Goal: Complete application form

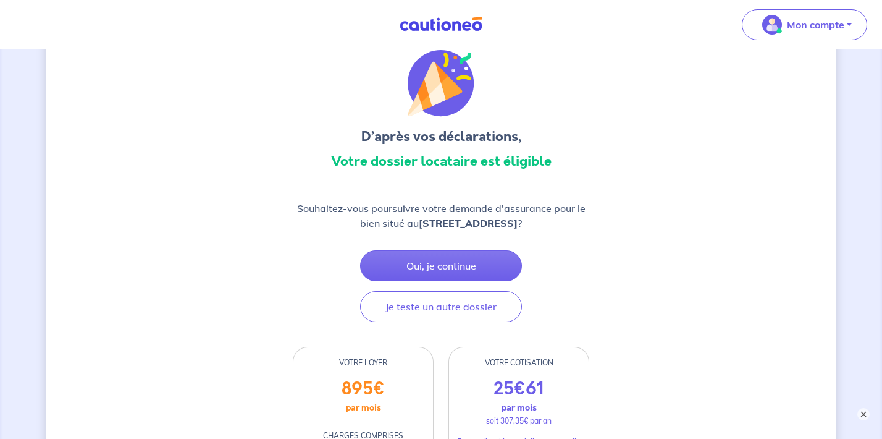
scroll to position [50, 0]
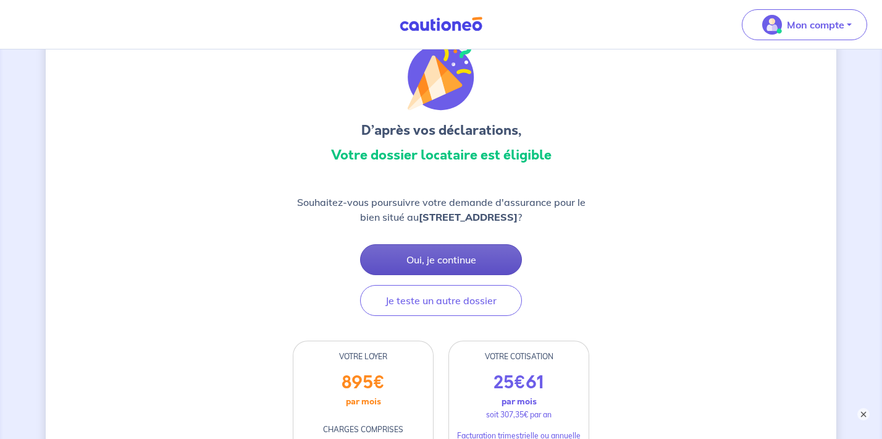
click at [410, 252] on button "Oui, je continue" at bounding box center [441, 259] width 162 height 31
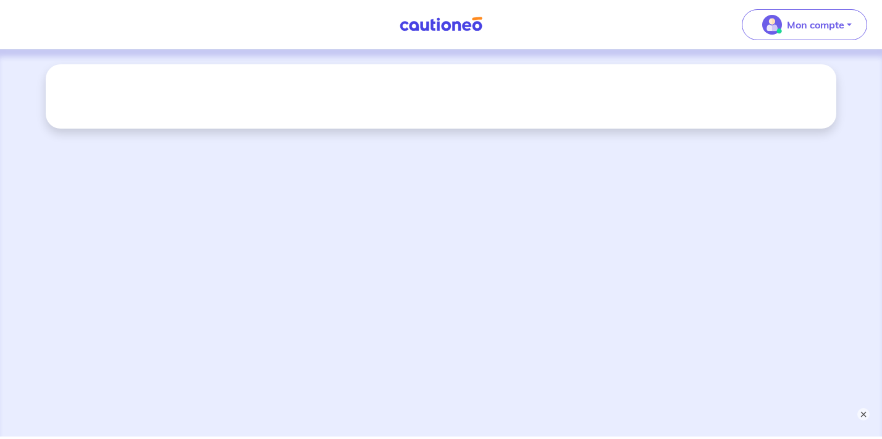
click at [470, 140] on div at bounding box center [441, 242] width 882 height 387
click at [860, 418] on button "×" at bounding box center [863, 414] width 15 height 15
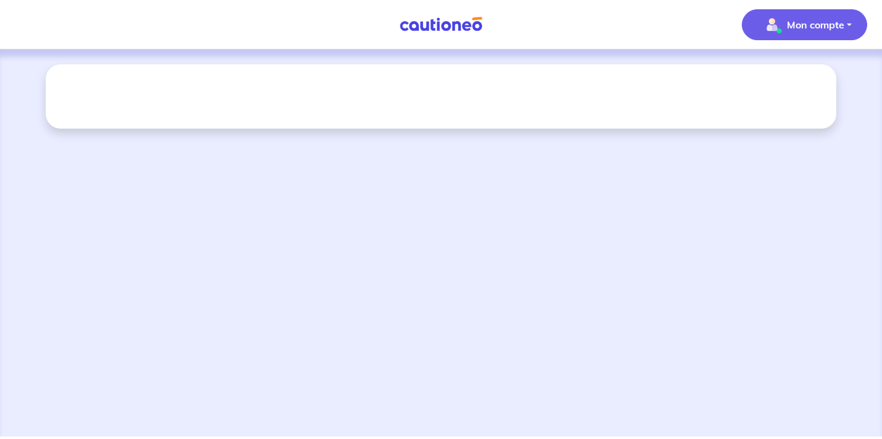
click at [803, 30] on p "Mon compte" at bounding box center [815, 24] width 57 height 15
click at [452, 77] on div at bounding box center [441, 96] width 791 height 64
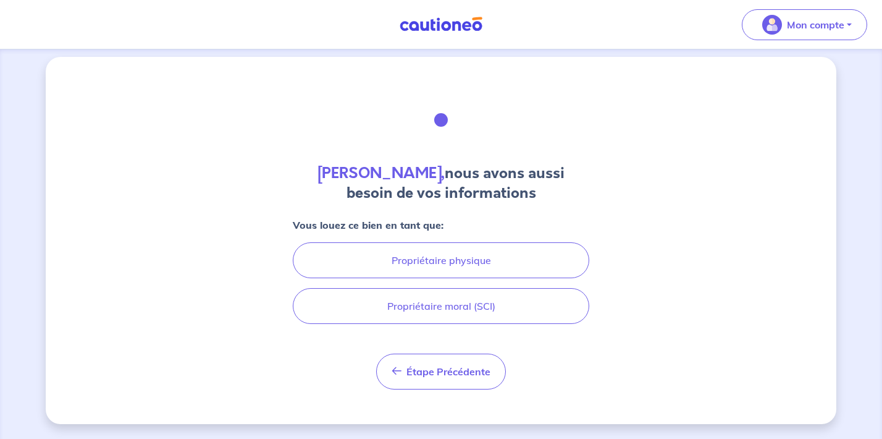
scroll to position [7, 0]
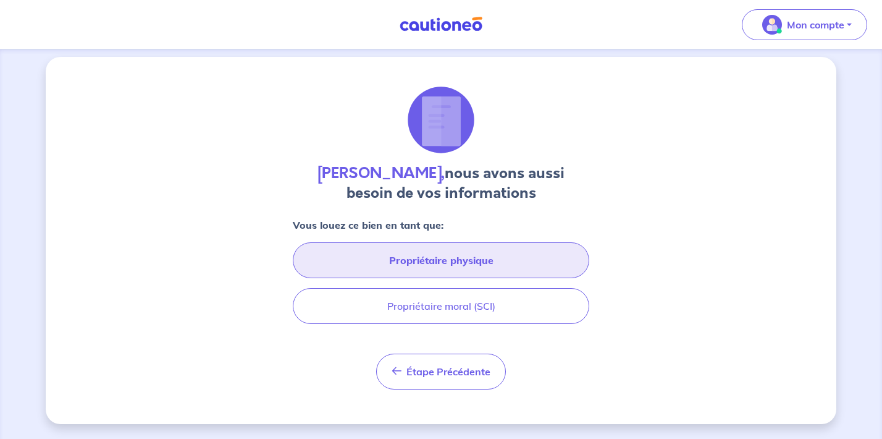
click at [507, 269] on button "Propriétaire physique" at bounding box center [441, 260] width 297 height 36
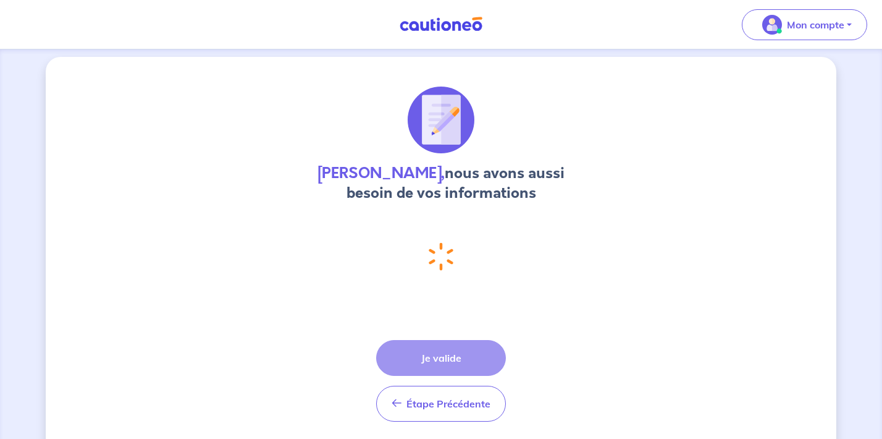
select select "FR"
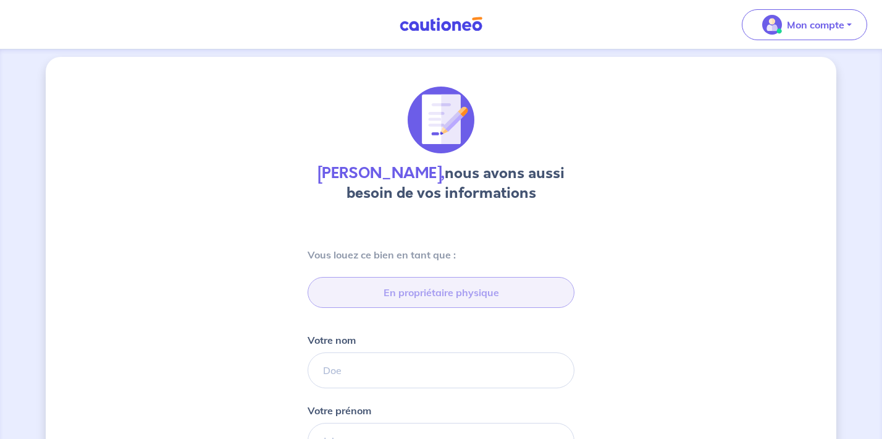
type input "06 77 52 78 26"
type input "25 Rue Martial Labbé, 95800 Courdimanche"
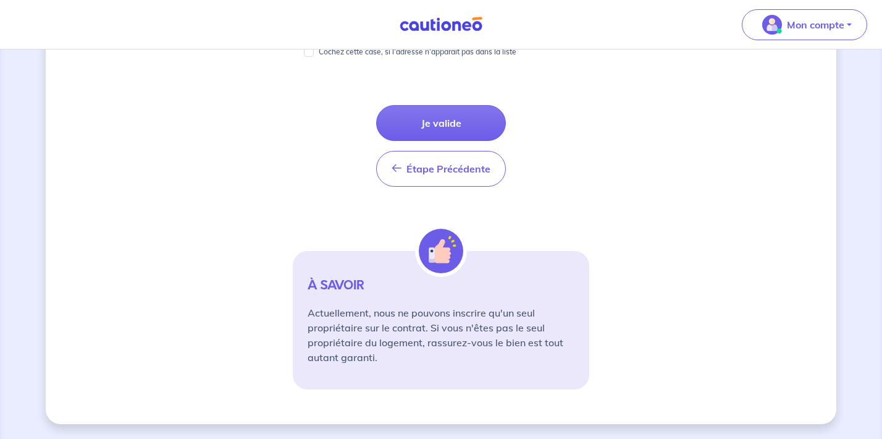
scroll to position [792, 0]
click at [461, 124] on button "Je valide" at bounding box center [441, 123] width 130 height 36
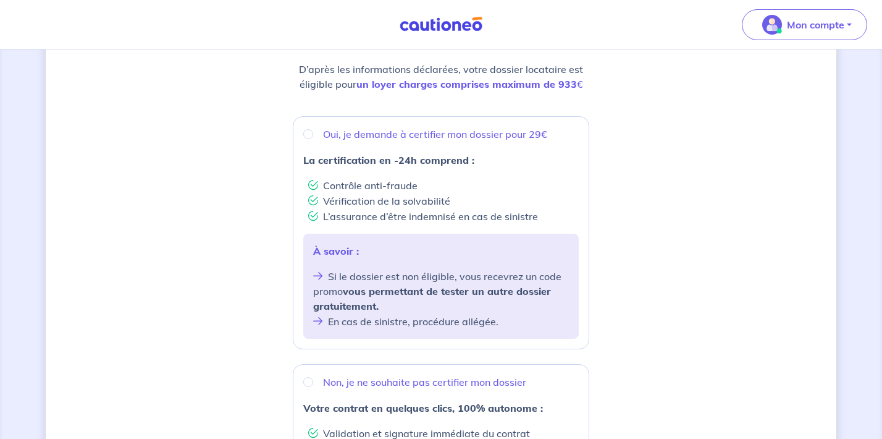
scroll to position [172, 0]
click at [308, 137] on input "Oui, je demande à certifier mon dossier pour 29€" at bounding box center [308, 135] width 10 height 10
radio input "true"
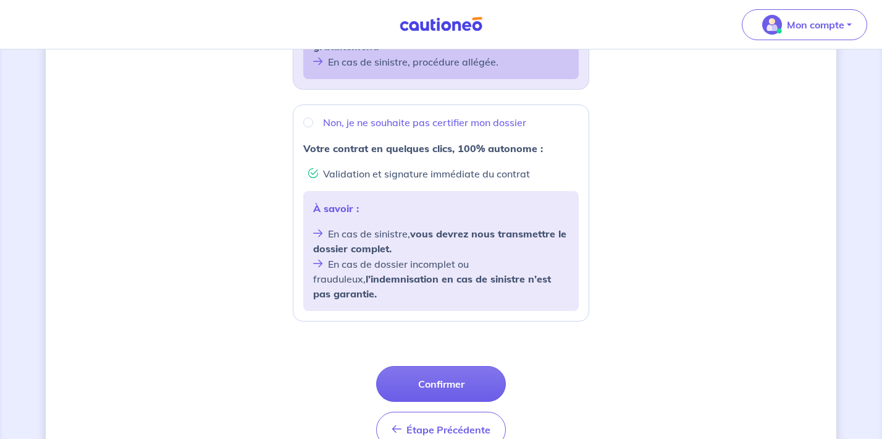
scroll to position [442, 0]
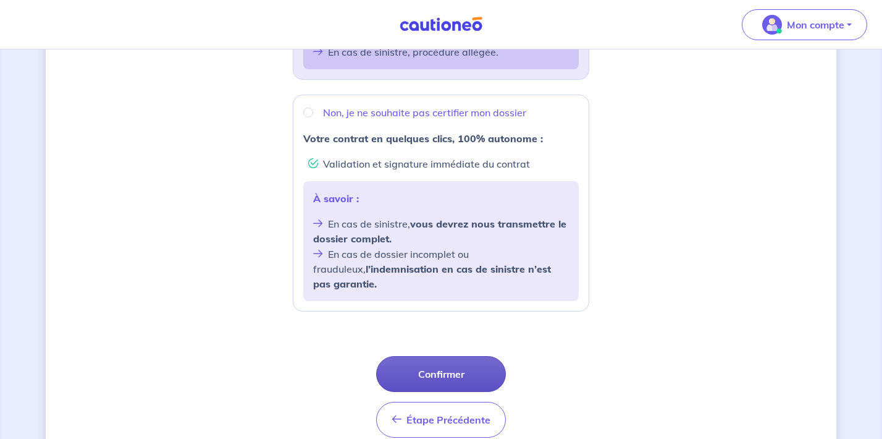
click at [463, 357] on button "Confirmer" at bounding box center [441, 374] width 130 height 36
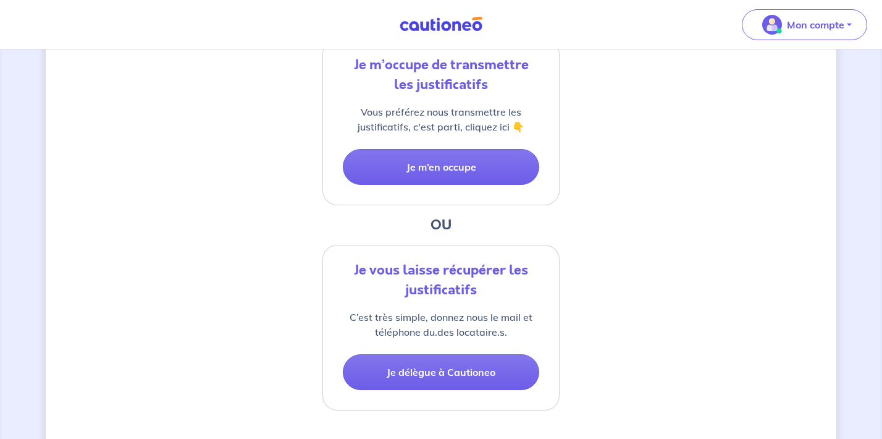
scroll to position [307, 0]
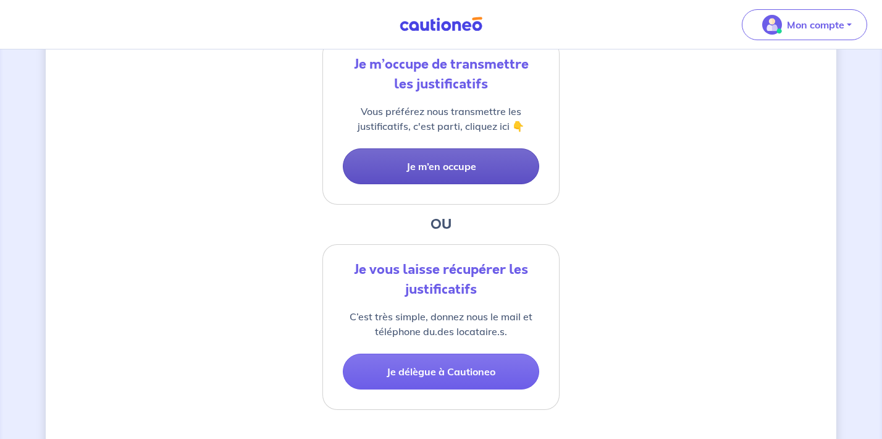
click at [464, 161] on button "Je m’en occupe" at bounding box center [441, 166] width 196 height 36
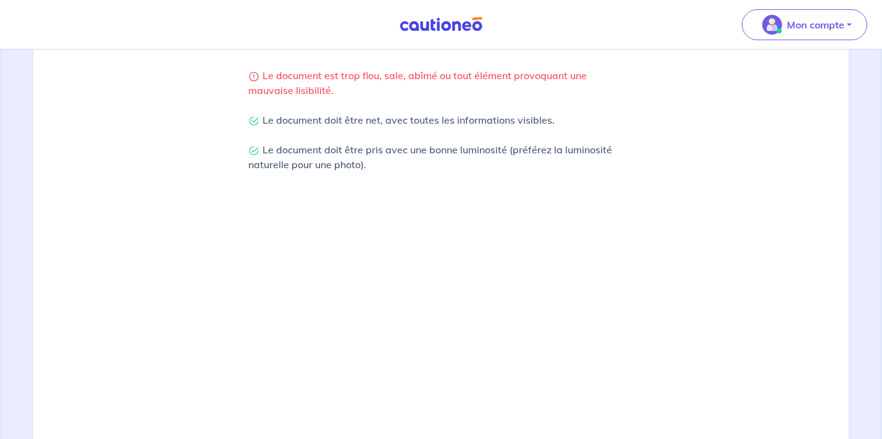
scroll to position [324, 0]
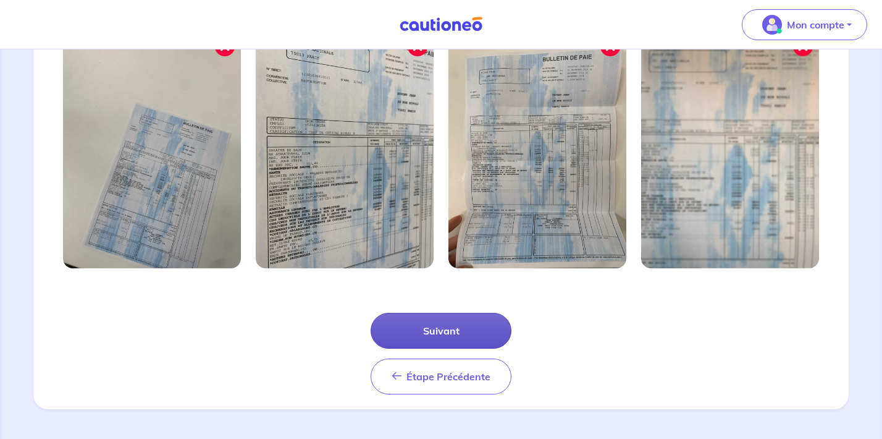
click at [416, 327] on button "Suivant" at bounding box center [441, 331] width 141 height 36
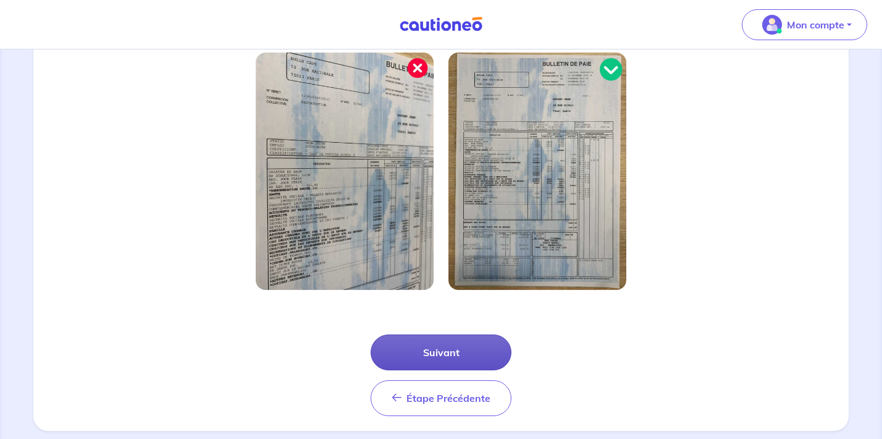
scroll to position [369, 0]
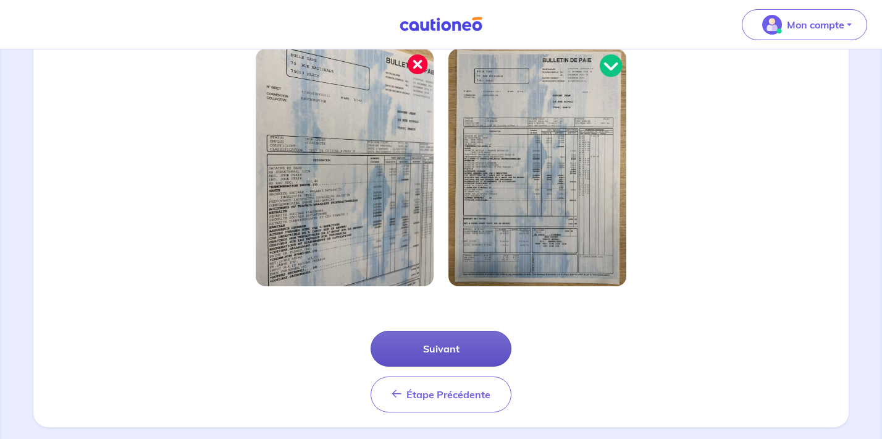
click at [439, 349] on button "Suivant" at bounding box center [441, 349] width 141 height 36
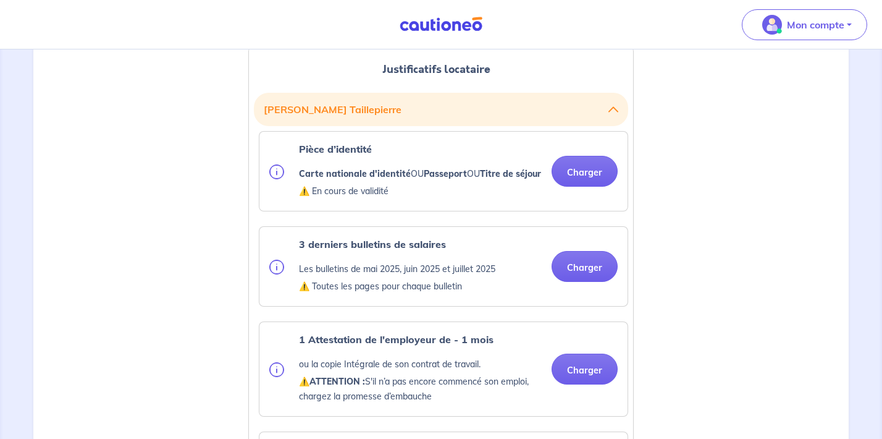
scroll to position [330, 0]
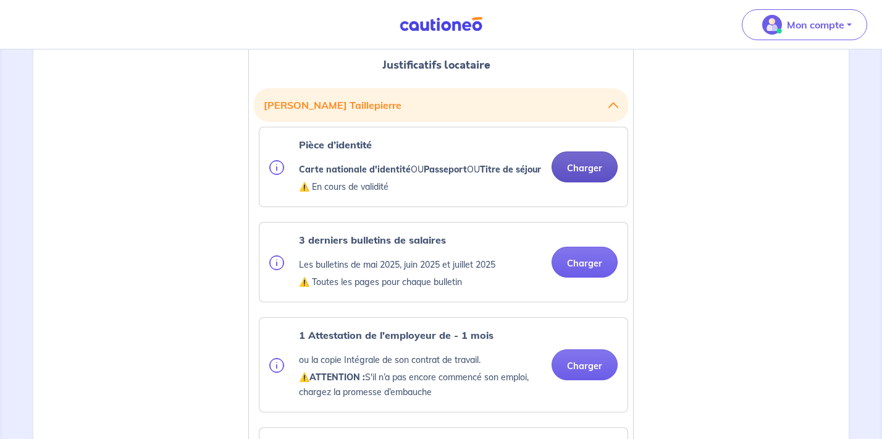
click at [577, 172] on button "Charger" at bounding box center [585, 166] width 66 height 31
click at [594, 167] on button "Charger" at bounding box center [585, 166] width 66 height 31
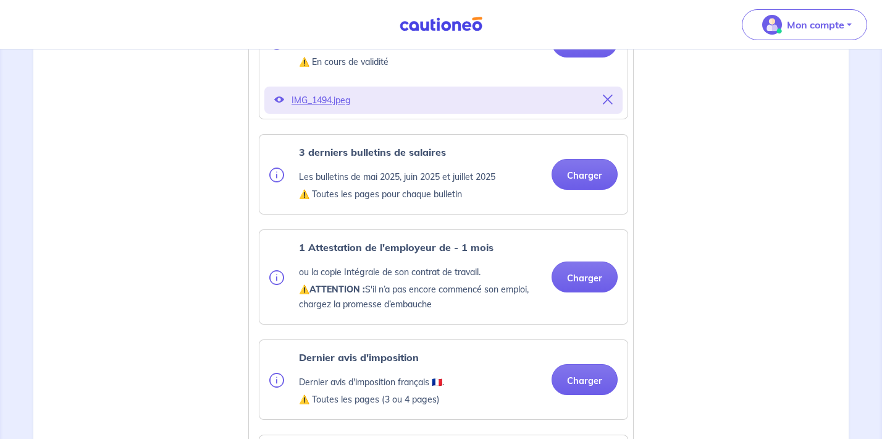
scroll to position [460, 0]
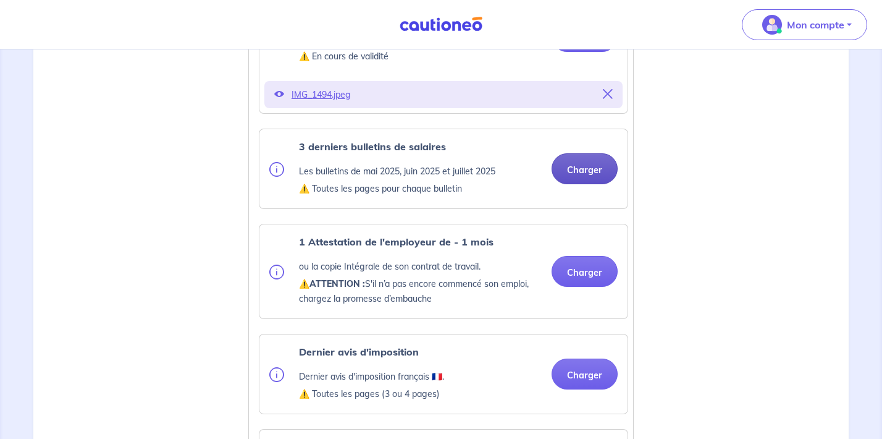
click at [593, 184] on button "Charger" at bounding box center [585, 168] width 66 height 31
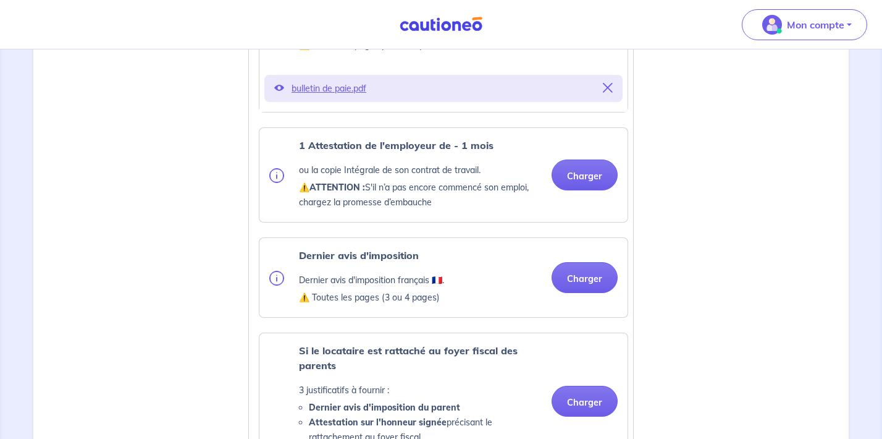
scroll to position [637, 0]
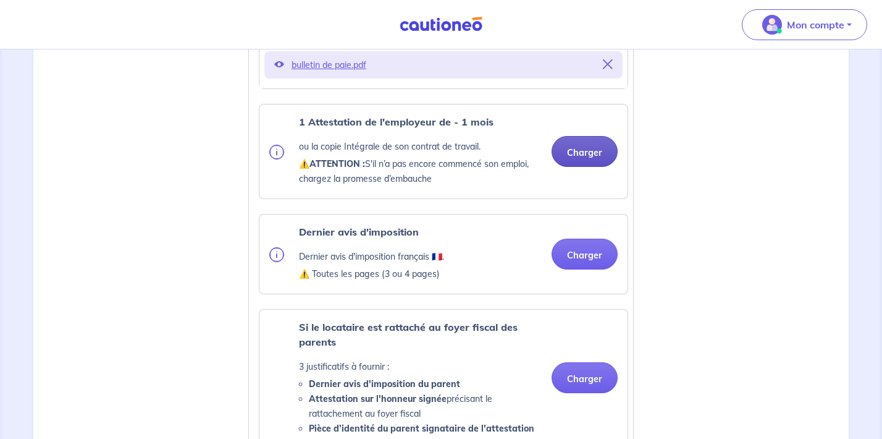
click at [579, 165] on button "Charger" at bounding box center [585, 151] width 66 height 31
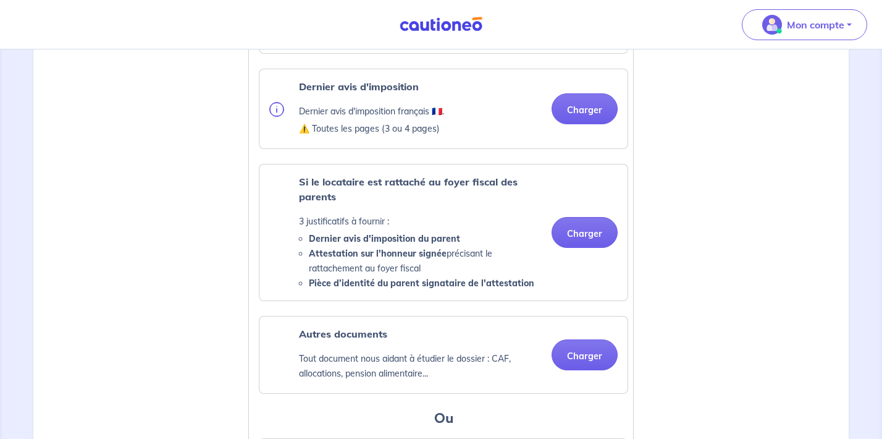
scroll to position [787, 0]
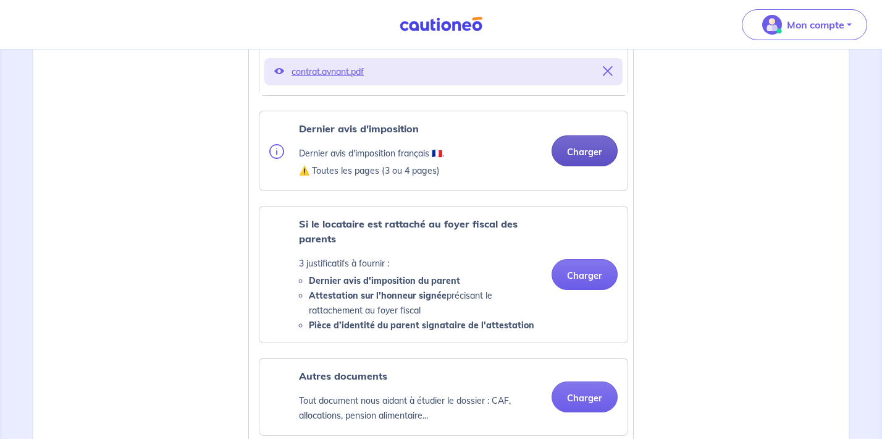
click at [573, 156] on button "Charger" at bounding box center [585, 150] width 66 height 31
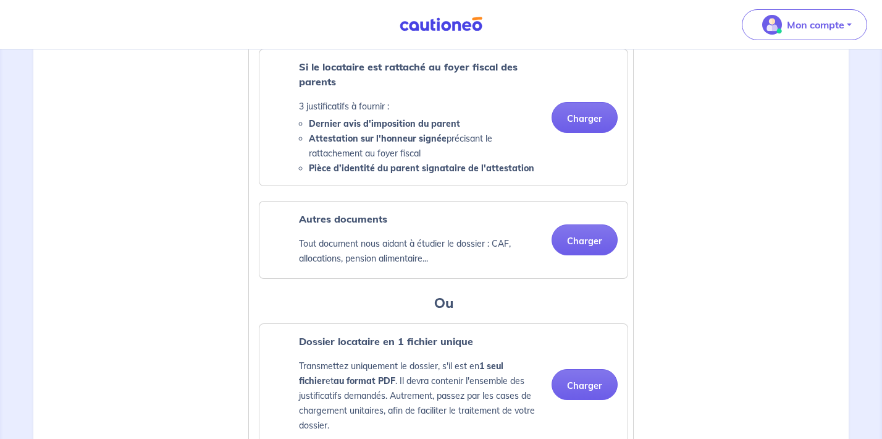
scroll to position [997, 0]
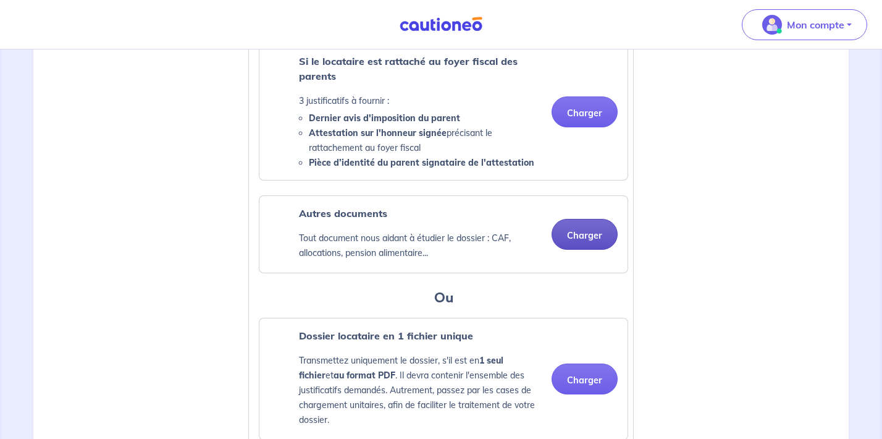
click at [591, 250] on button "Charger" at bounding box center [585, 234] width 66 height 31
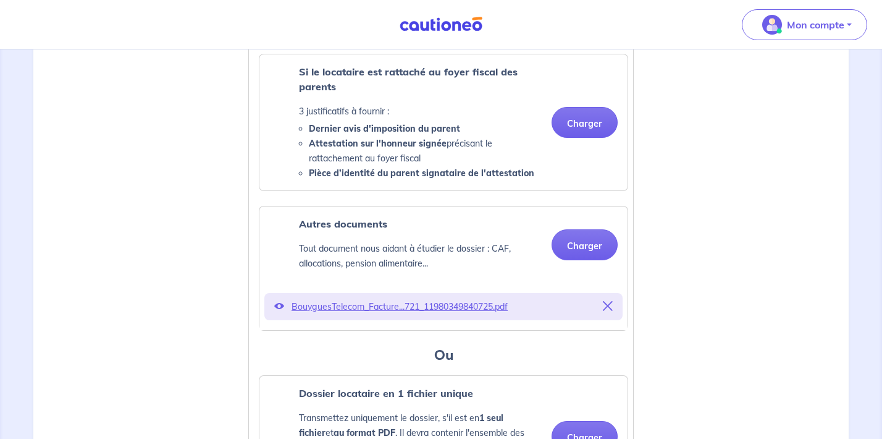
scroll to position [971, 0]
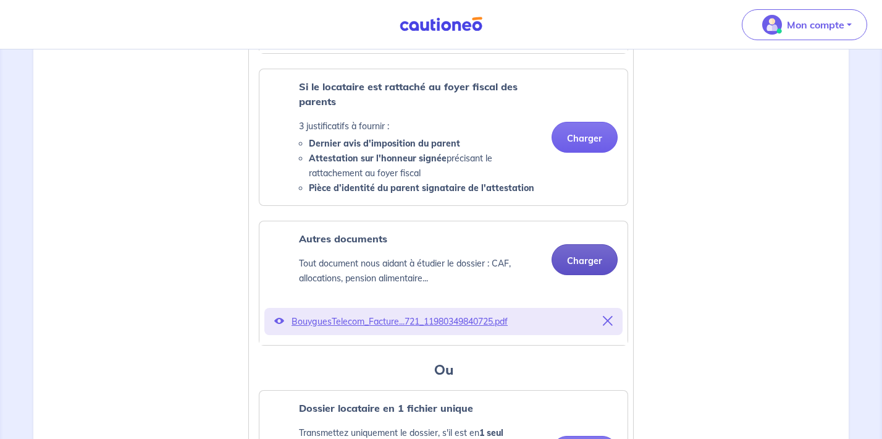
click at [584, 274] on button "Charger" at bounding box center [585, 259] width 66 height 31
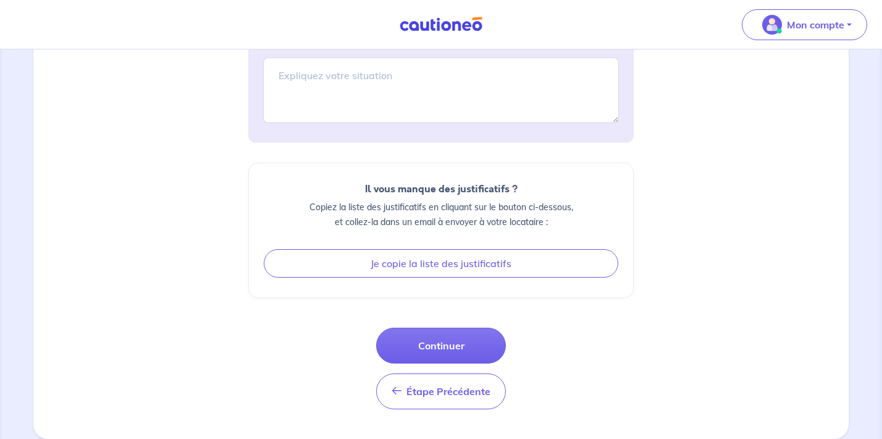
scroll to position [1577, 0]
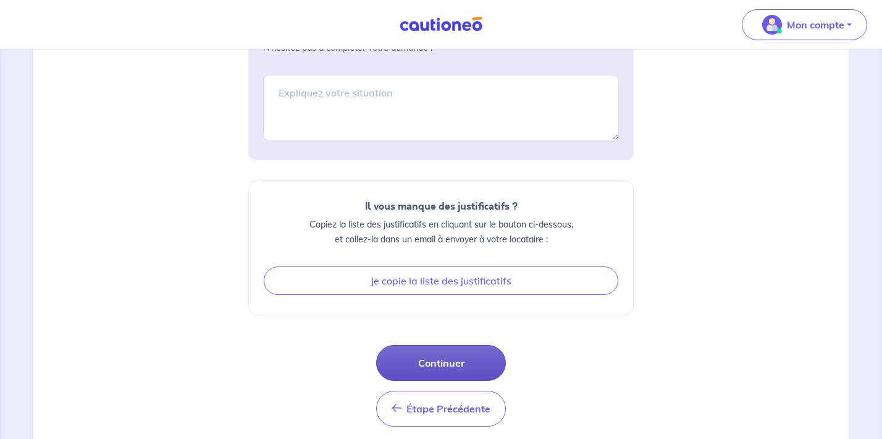
click at [460, 376] on button "Continuer" at bounding box center [441, 363] width 130 height 36
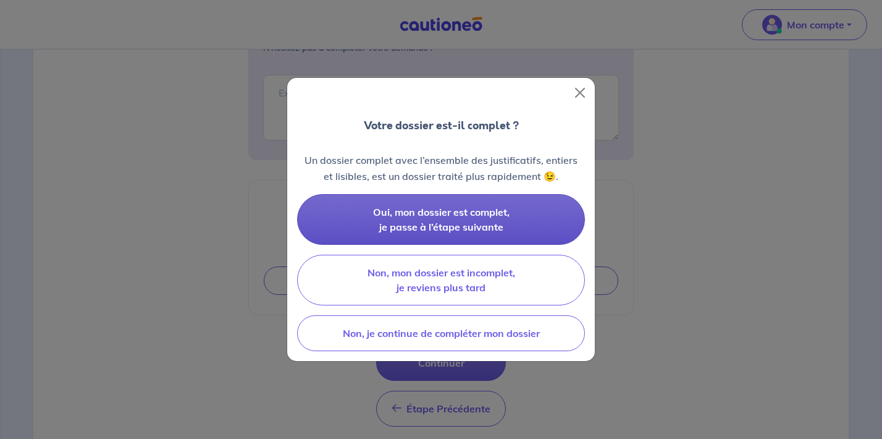
click at [496, 214] on span "Oui, mon dossier est complet, je passe à l’étape suivante" at bounding box center [441, 219] width 137 height 27
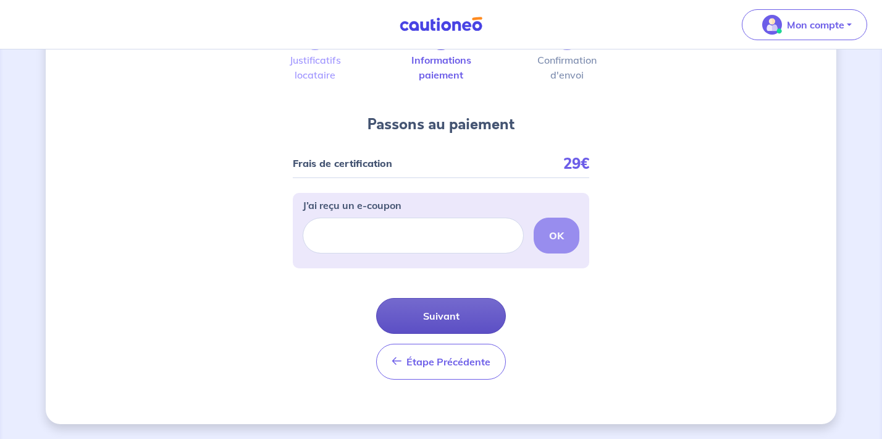
scroll to position [78, 0]
click at [457, 310] on button "Suivant" at bounding box center [441, 316] width 130 height 36
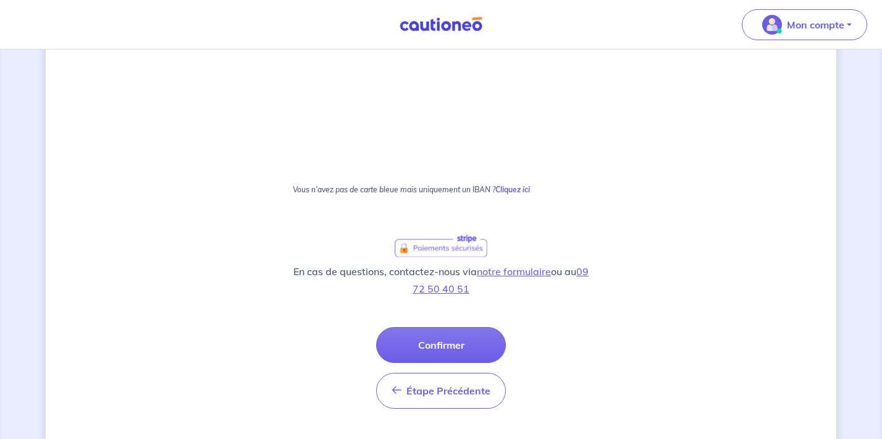
scroll to position [695, 0]
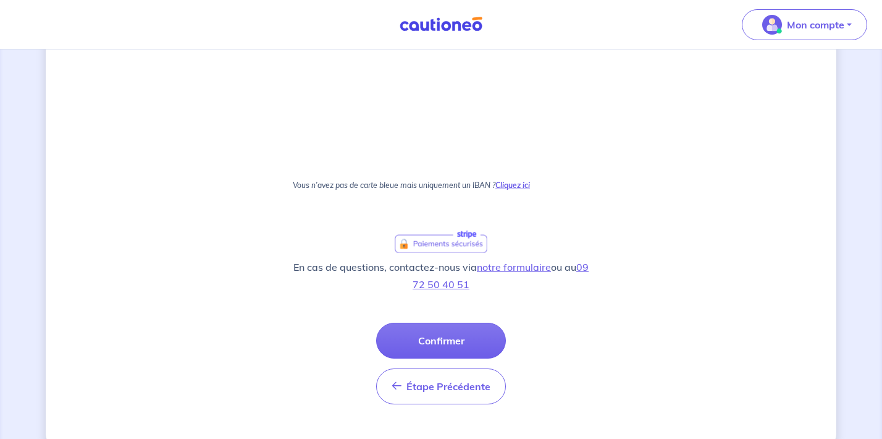
click at [521, 184] on strong "Cliquez ici" at bounding box center [513, 184] width 35 height 9
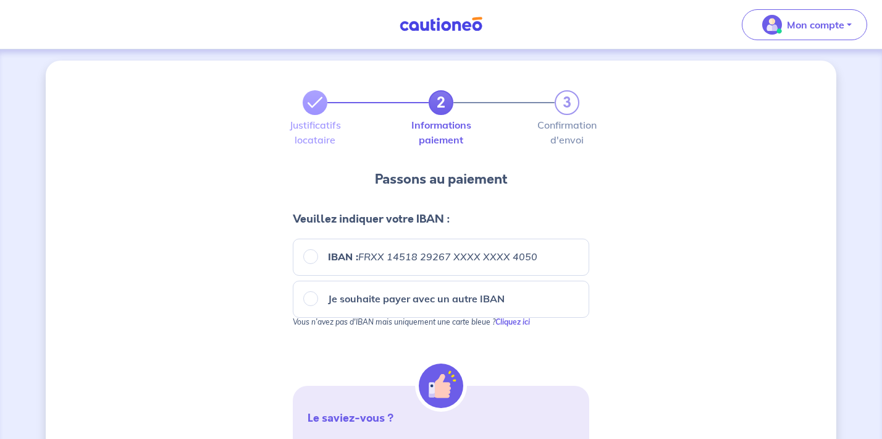
scroll to position [2, 0]
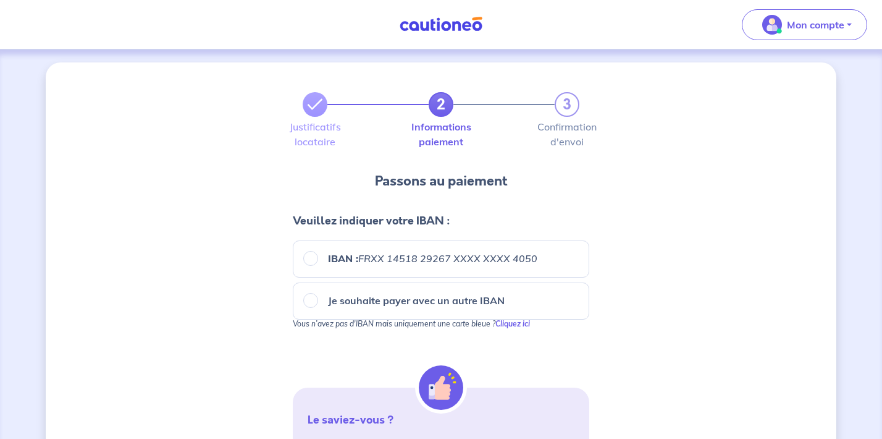
click at [311, 256] on input "IBAN : FRXX 14518 29267 XXXX XXXX 4050" at bounding box center [310, 258] width 15 height 15
radio input "true"
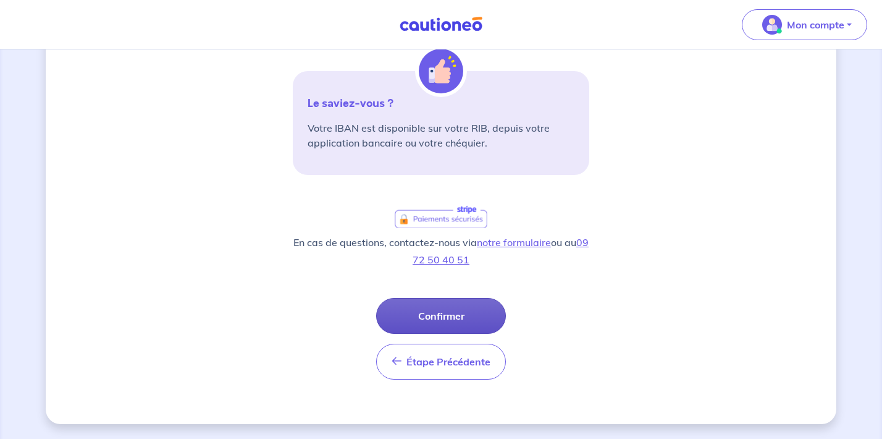
scroll to position [318, 0]
click at [449, 309] on button "Confirmer" at bounding box center [441, 316] width 130 height 36
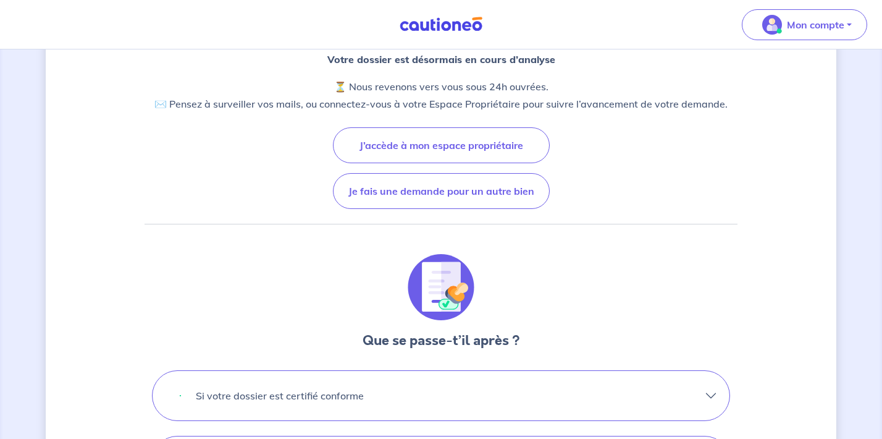
scroll to position [146, 0]
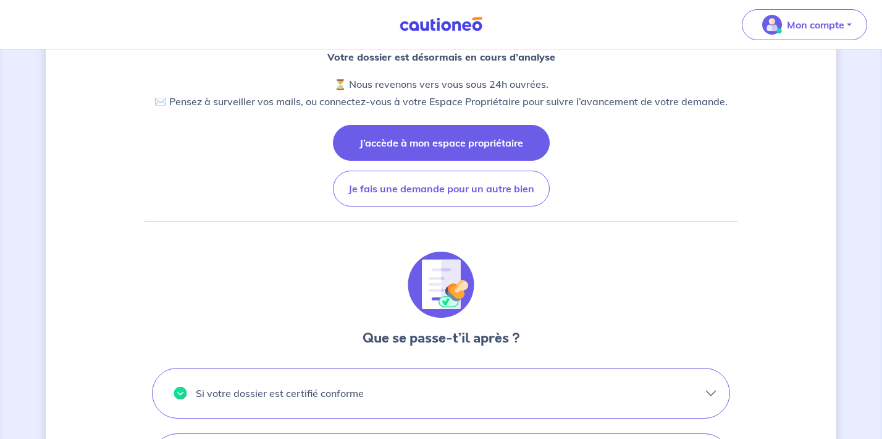
click at [405, 157] on button "J’accède à mon espace propriétaire" at bounding box center [441, 143] width 217 height 36
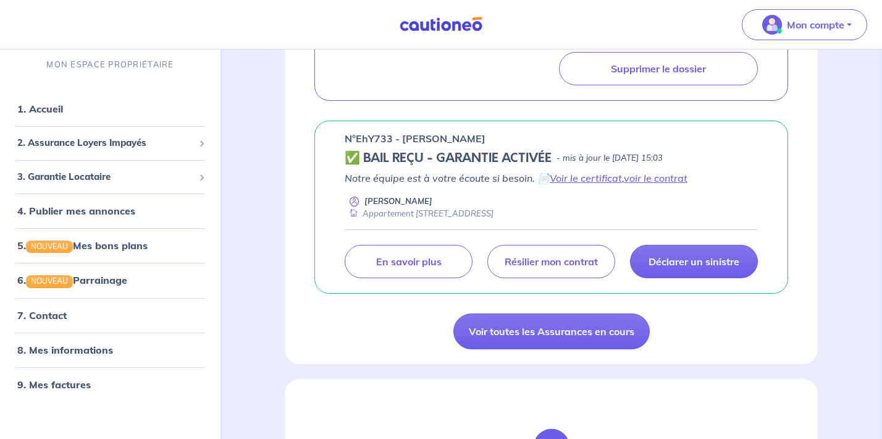
scroll to position [394, 0]
